Goal: Answer question/provide support

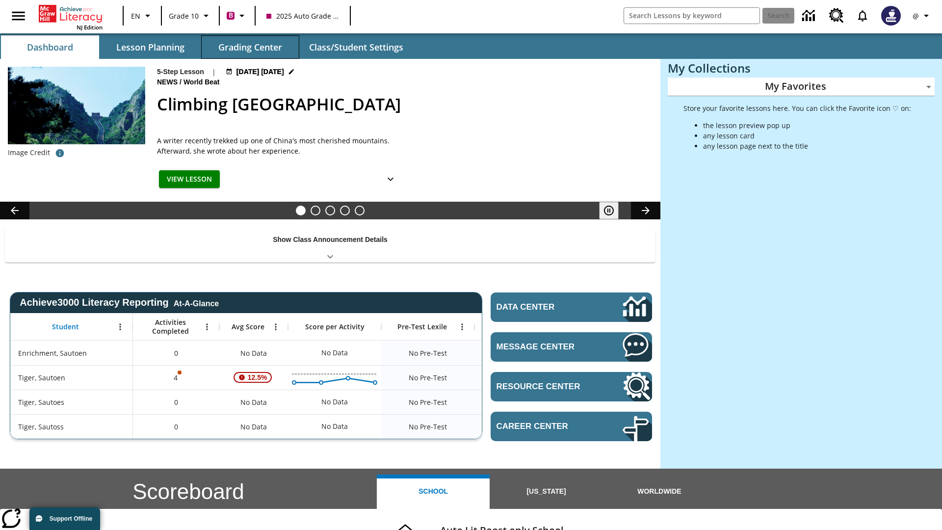
click at [250, 47] on button "Grading Center" at bounding box center [250, 47] width 98 height 24
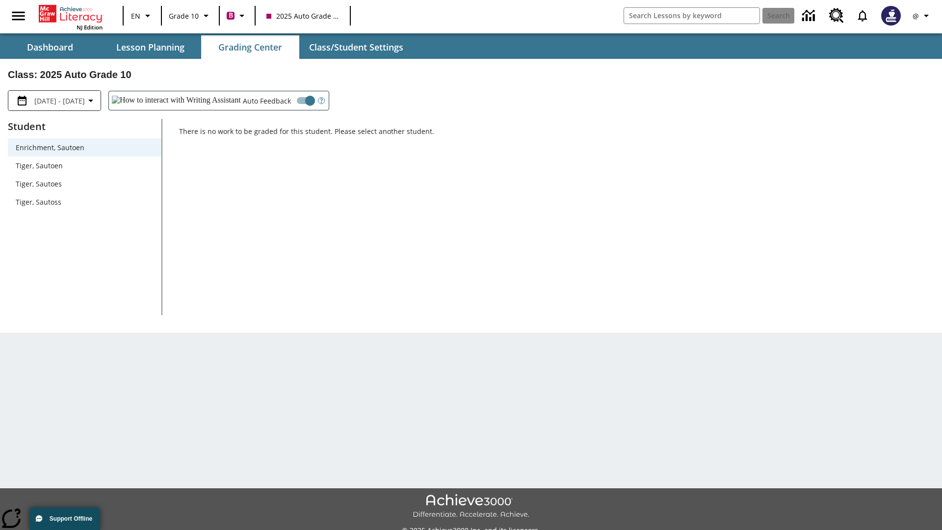
click at [84, 165] on span "Tiger, Sautoen" at bounding box center [85, 165] width 138 height 10
click at [320, 101] on icon "Open Help for Writing Assistant" at bounding box center [321, 101] width 2 height 5
